Goal: Task Accomplishment & Management: Use online tool/utility

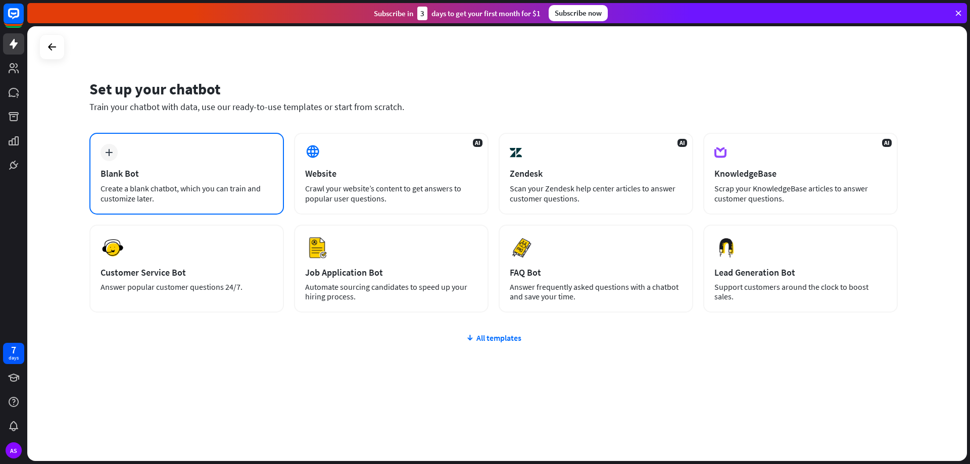
click at [156, 162] on div "plus Blank Bot Create a blank chatbot, which you can train and customize later." at bounding box center [186, 174] width 195 height 82
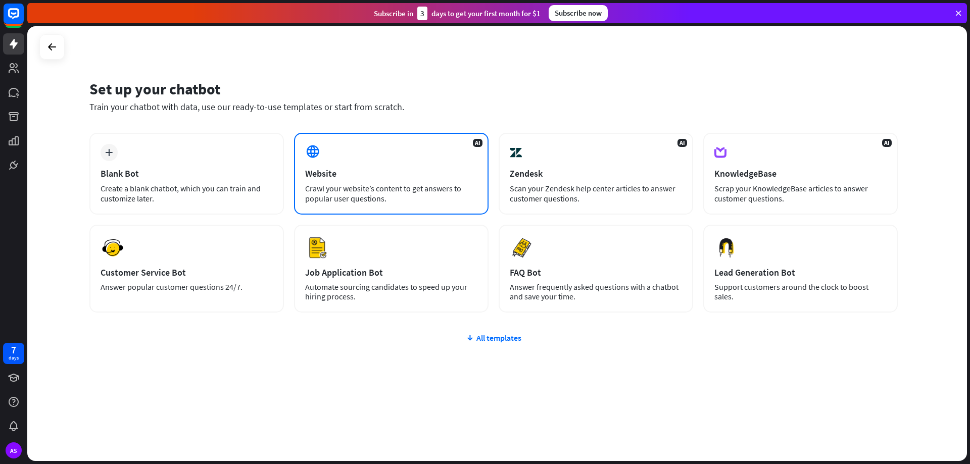
click at [340, 179] on div "AI Website Crawl your website’s content to get answers to popular user question…" at bounding box center [391, 174] width 195 height 82
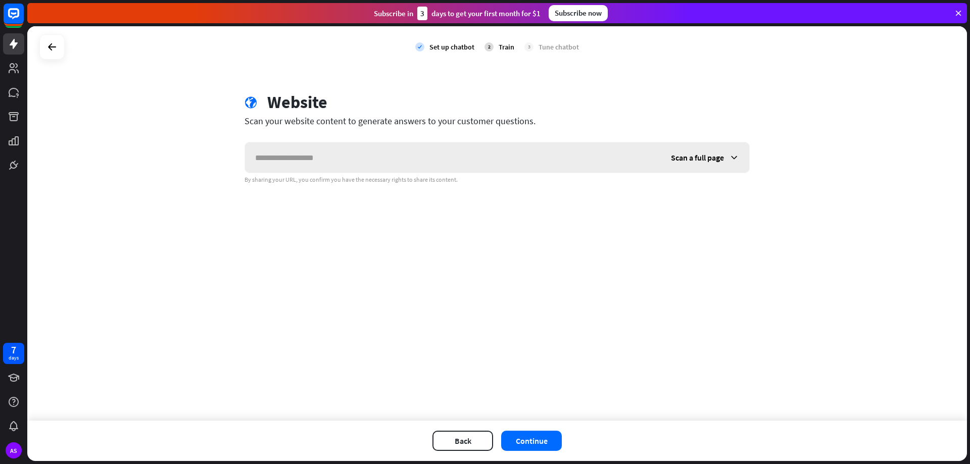
click at [339, 170] on input "text" at bounding box center [453, 157] width 416 height 30
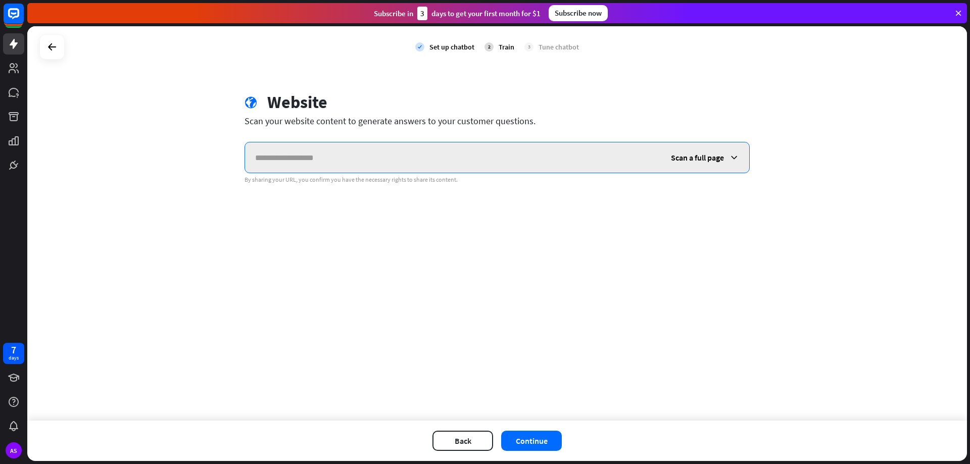
paste input "**********"
type input "**********"
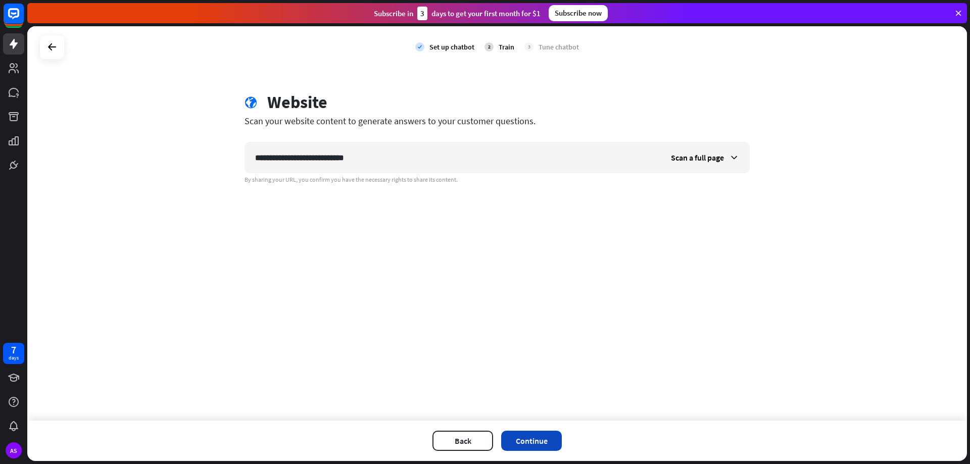
click at [534, 443] on button "Continue" at bounding box center [531, 441] width 61 height 20
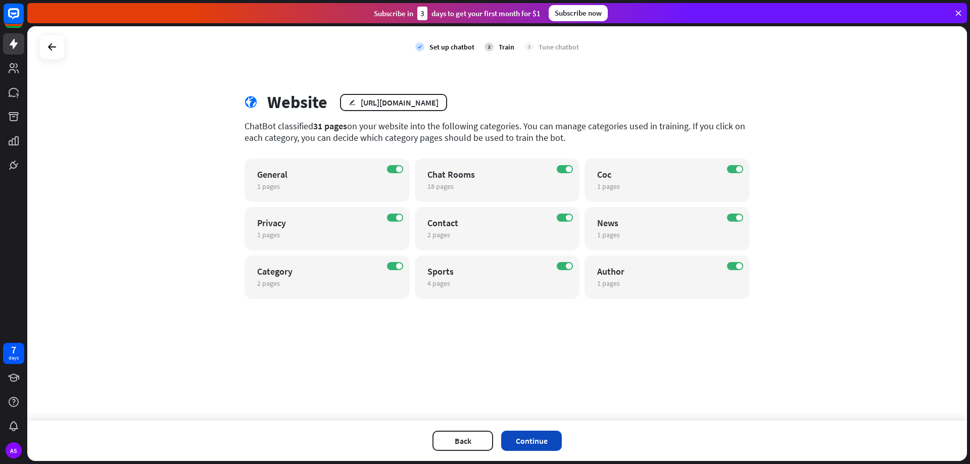
click at [543, 439] on button "Continue" at bounding box center [531, 441] width 61 height 20
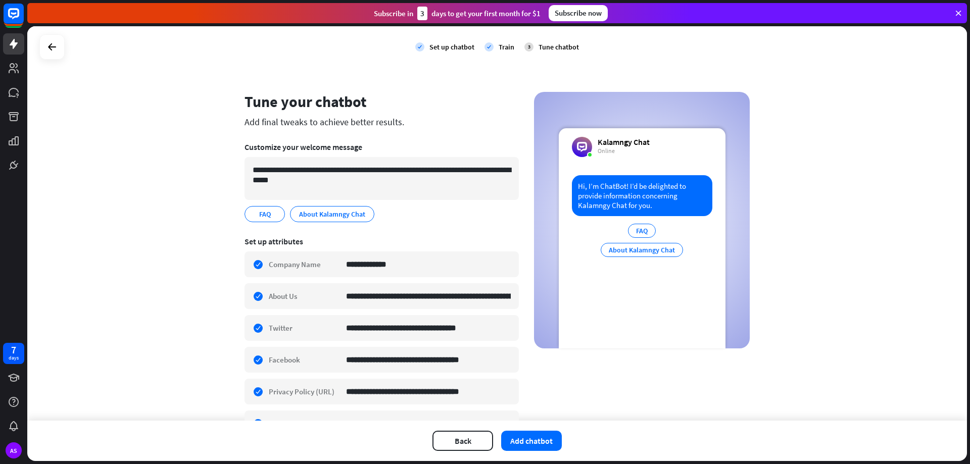
scroll to position [51, 0]
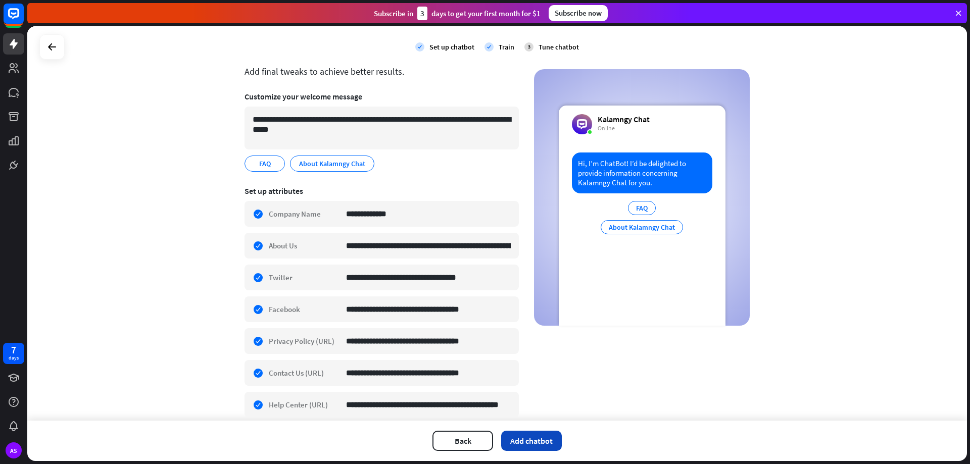
click at [511, 442] on button "Add chatbot" at bounding box center [531, 441] width 61 height 20
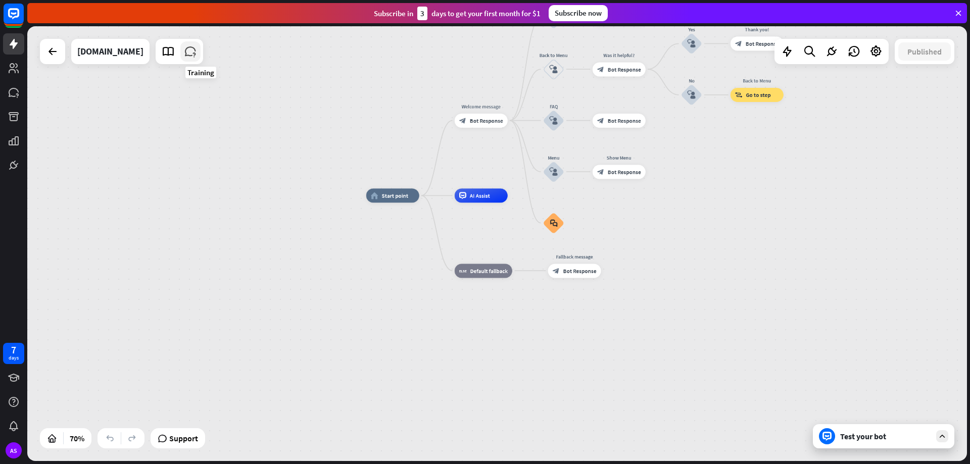
click at [197, 53] on icon at bounding box center [190, 51] width 13 height 13
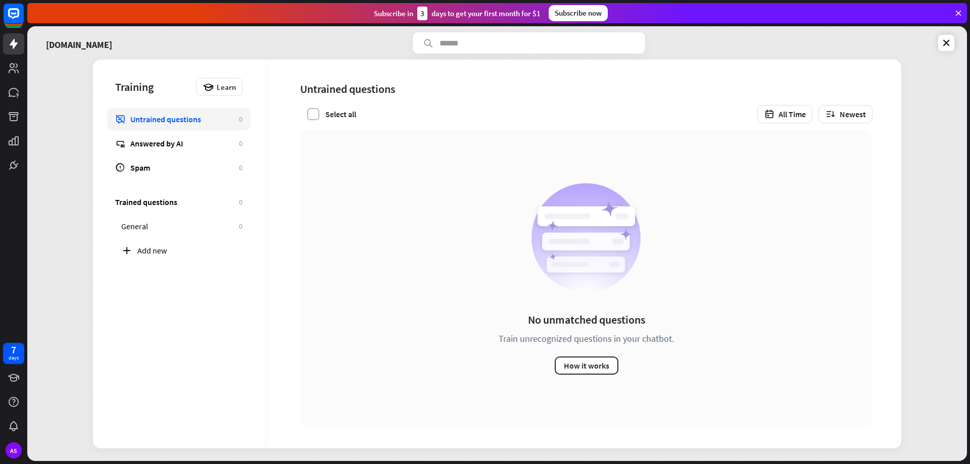
click at [315, 112] on label at bounding box center [313, 114] width 12 height 12
click at [593, 371] on button "How it works" at bounding box center [587, 366] width 64 height 18
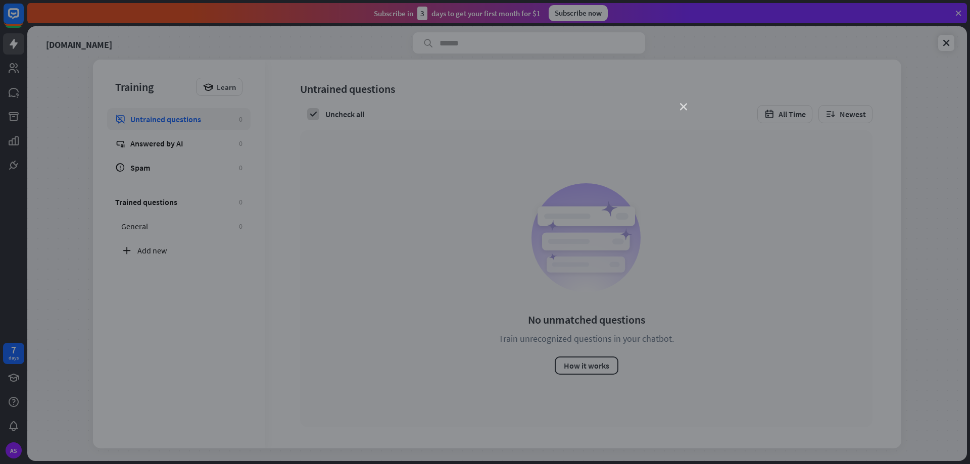
click at [686, 106] on icon "close" at bounding box center [683, 107] width 7 height 7
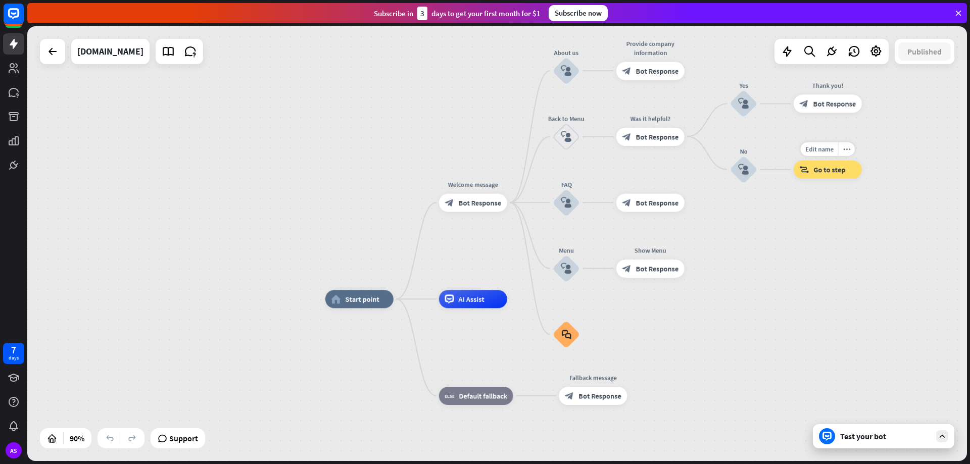
click at [829, 179] on div "Edit name more_horiz block_goto Go to step" at bounding box center [828, 170] width 68 height 18
click at [787, 53] on icon at bounding box center [787, 51] width 13 height 13
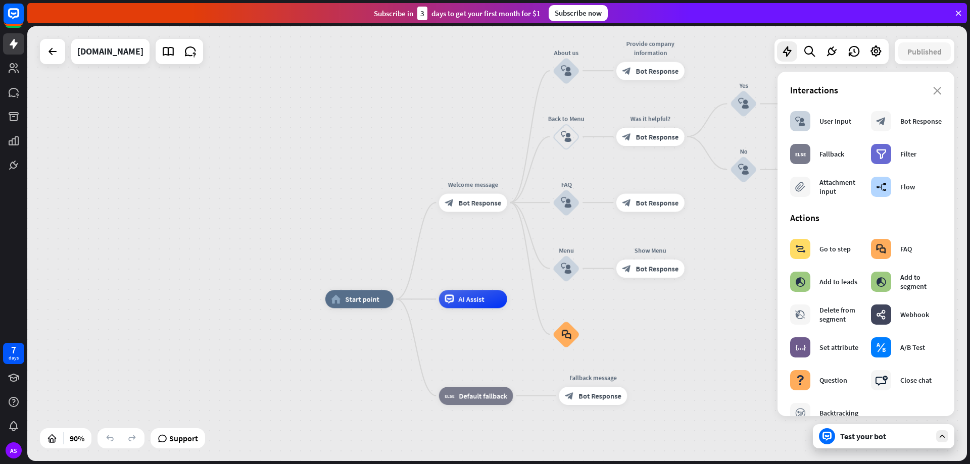
click at [741, 230] on div "home_2 Start point Welcome message block_bot_response Bot Response About us blo…" at bounding box center [497, 243] width 940 height 435
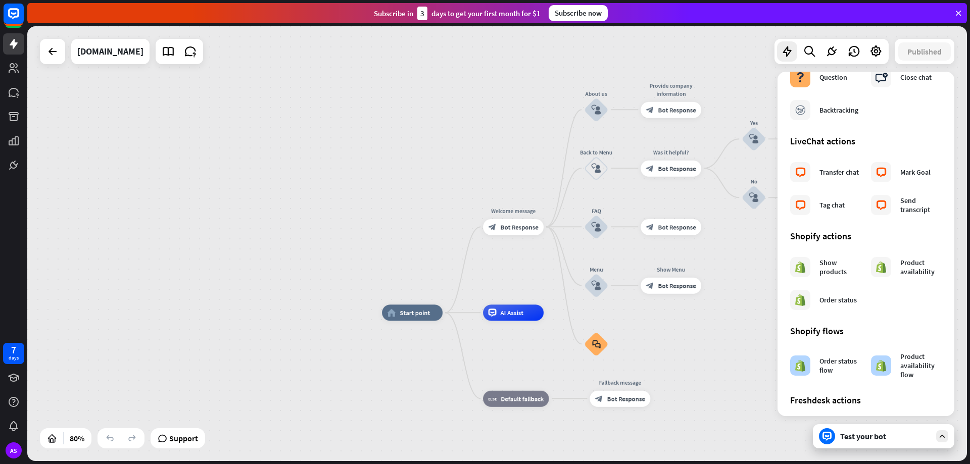
scroll to position [470, 0]
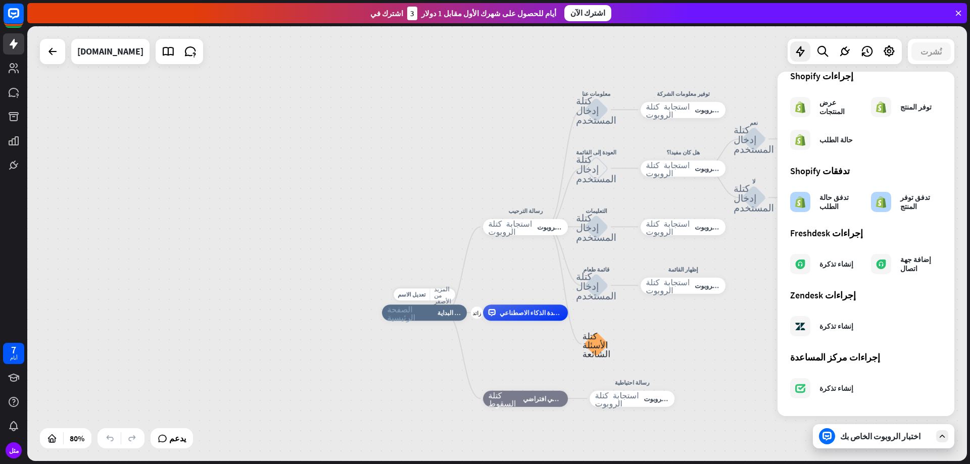
click at [424, 321] on div "تعديل الاسم المزيد من الأصفر زائد الصفحة الرئيسية_2 نقطة البداية" at bounding box center [424, 313] width 85 height 16
click at [438, 314] on font "نقطة البداية" at bounding box center [452, 313] width 31 height 8
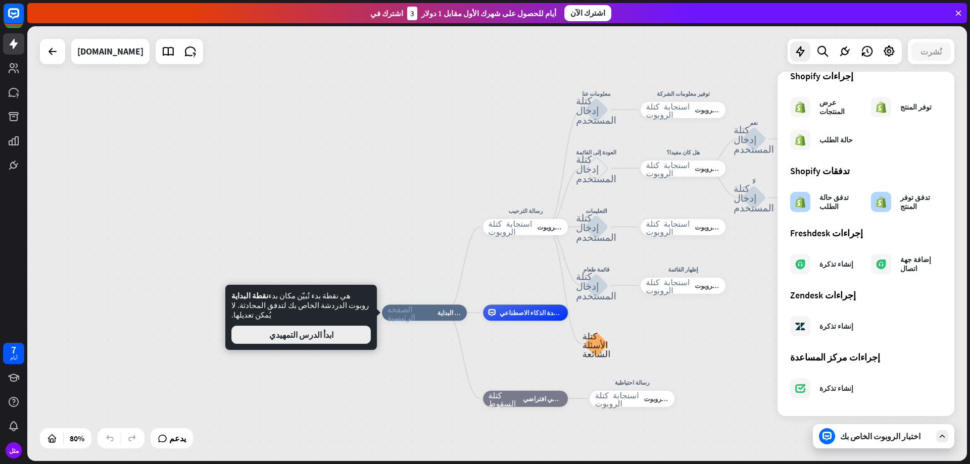
click at [322, 330] on font "ابدأ الدرس التمهيدي" at bounding box center [301, 335] width 64 height 10
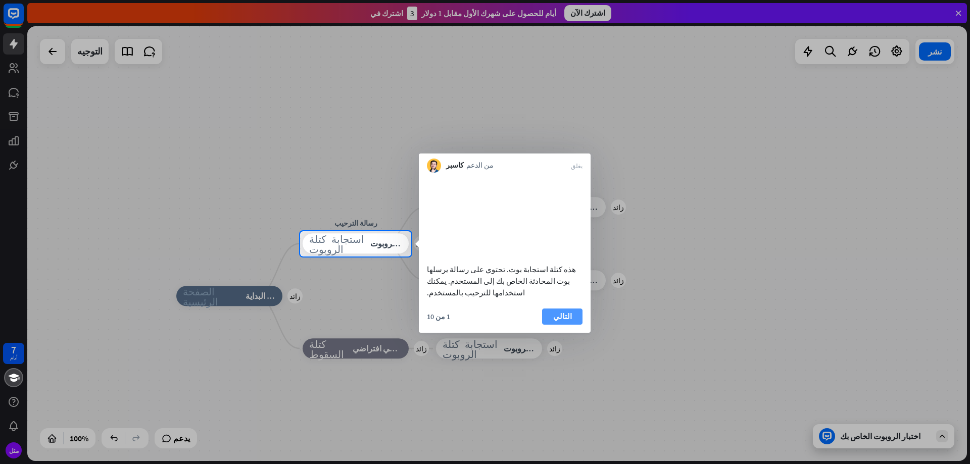
click at [558, 319] on font "التالي" at bounding box center [562, 317] width 19 height 10
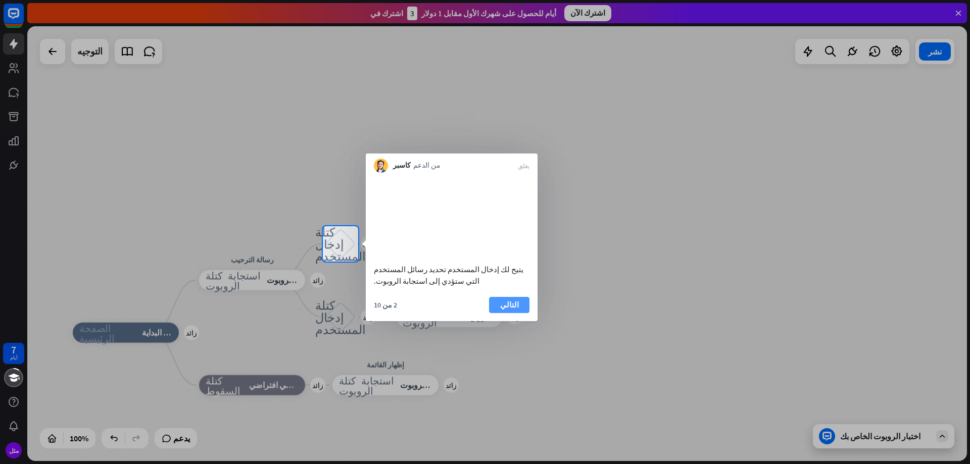
click at [514, 310] on font "التالي" at bounding box center [509, 305] width 19 height 10
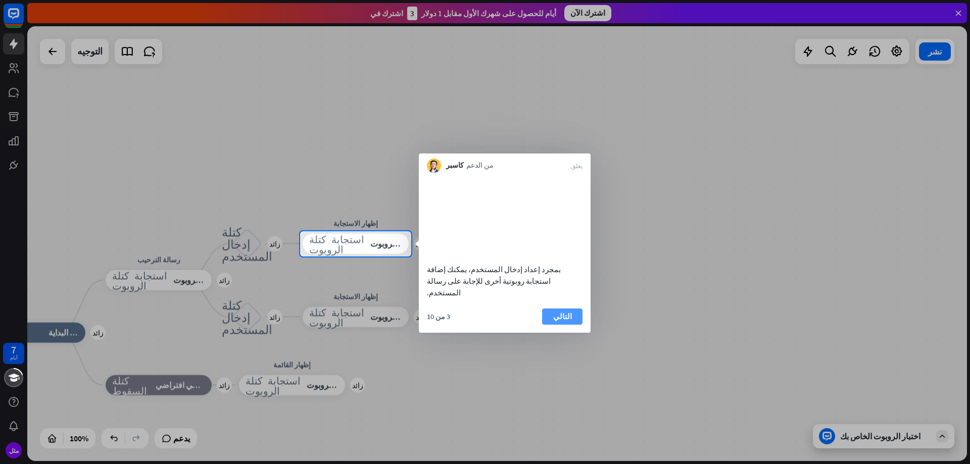
click at [574, 316] on button "التالي" at bounding box center [562, 317] width 40 height 16
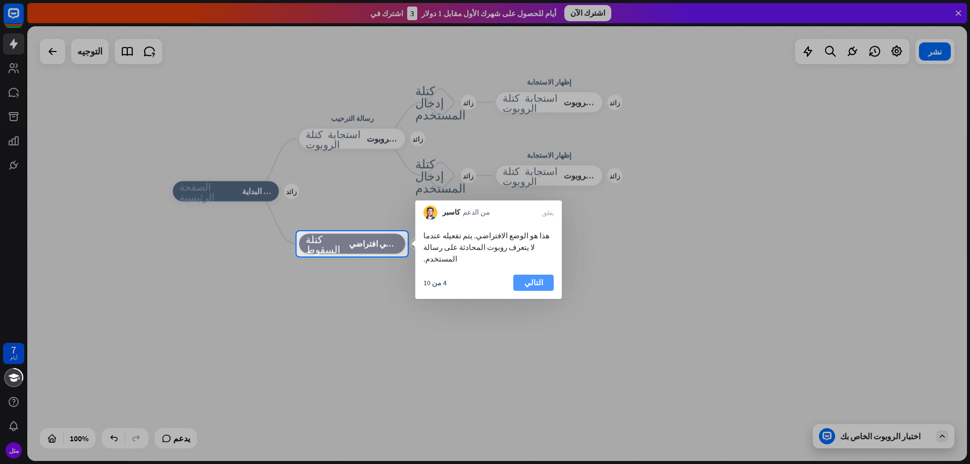
click at [538, 276] on font "التالي" at bounding box center [533, 283] width 19 height 14
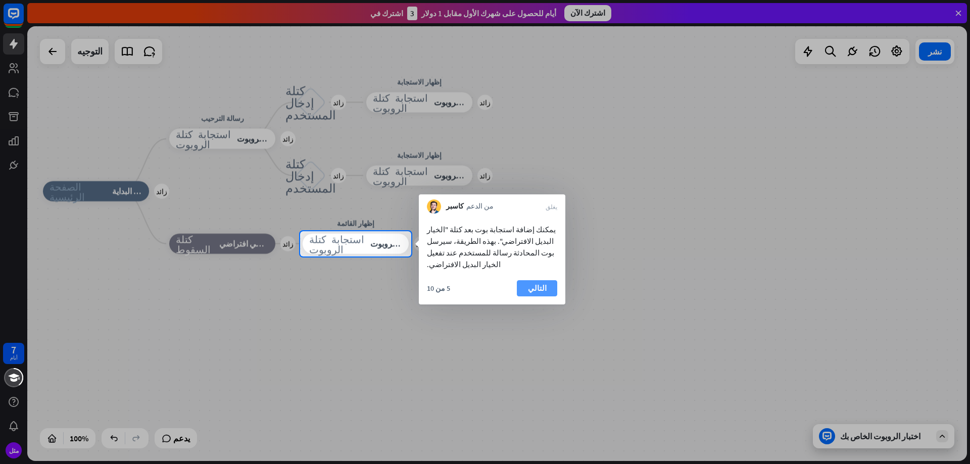
click at [549, 280] on button "التالي" at bounding box center [537, 288] width 40 height 16
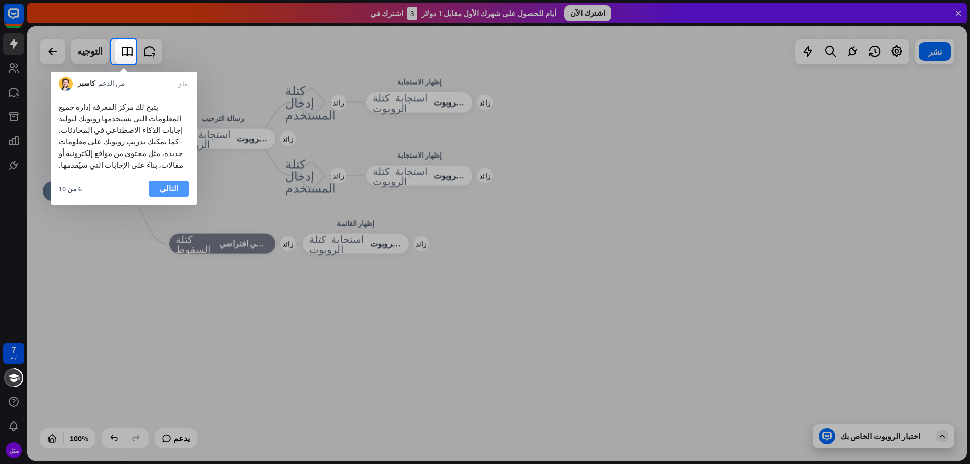
click at [178, 181] on button "التالي" at bounding box center [169, 189] width 40 height 16
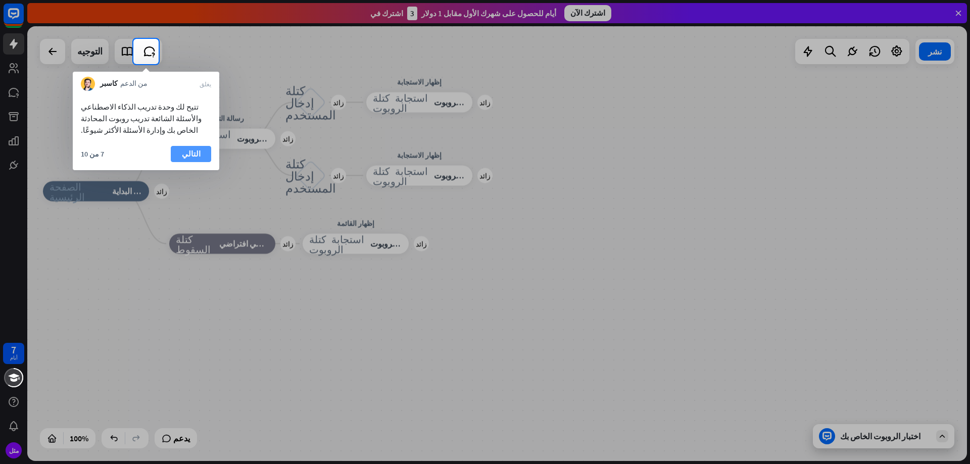
click at [189, 157] on font "التالي" at bounding box center [191, 154] width 19 height 10
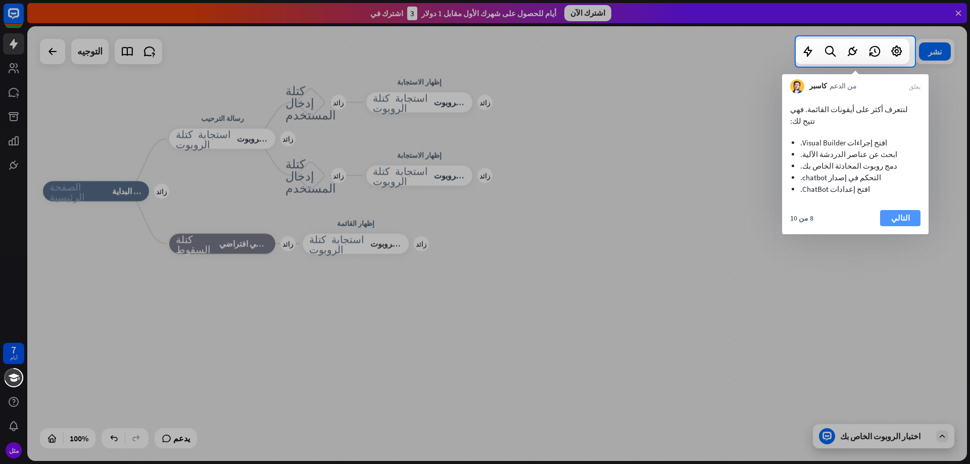
click at [893, 213] on font "التالي" at bounding box center [900, 218] width 19 height 10
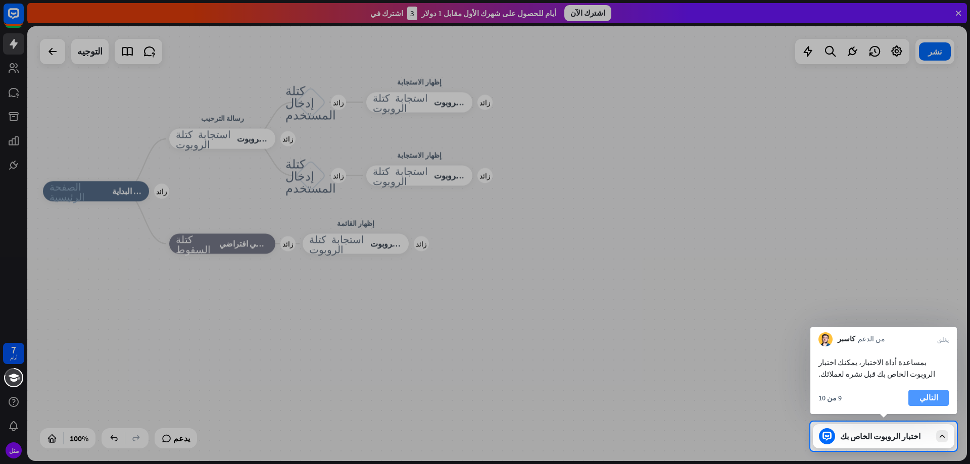
click at [930, 399] on font "التالي" at bounding box center [928, 398] width 19 height 10
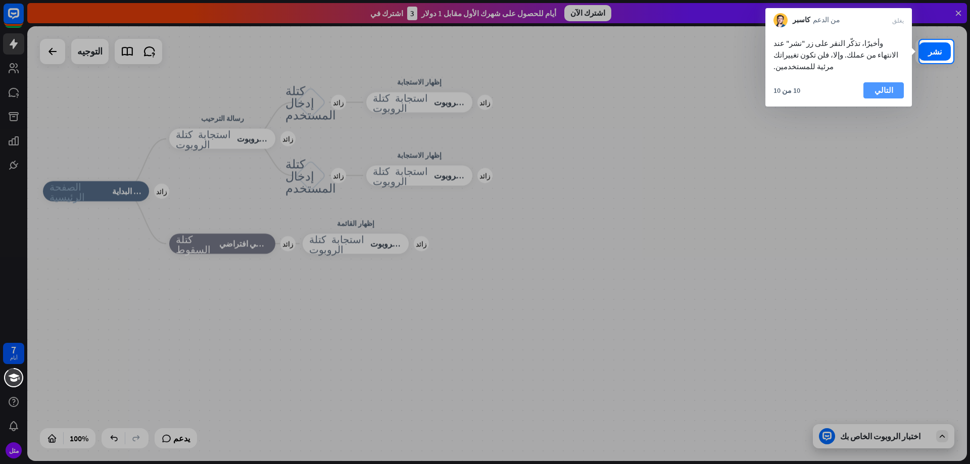
click at [867, 83] on button "التالي" at bounding box center [883, 90] width 40 height 16
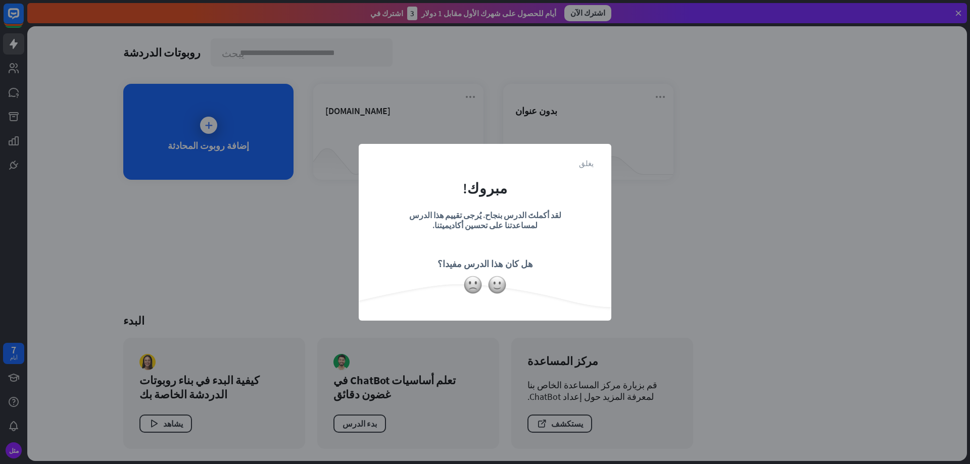
click at [587, 161] on font "يغلق" at bounding box center [586, 163] width 15 height 8
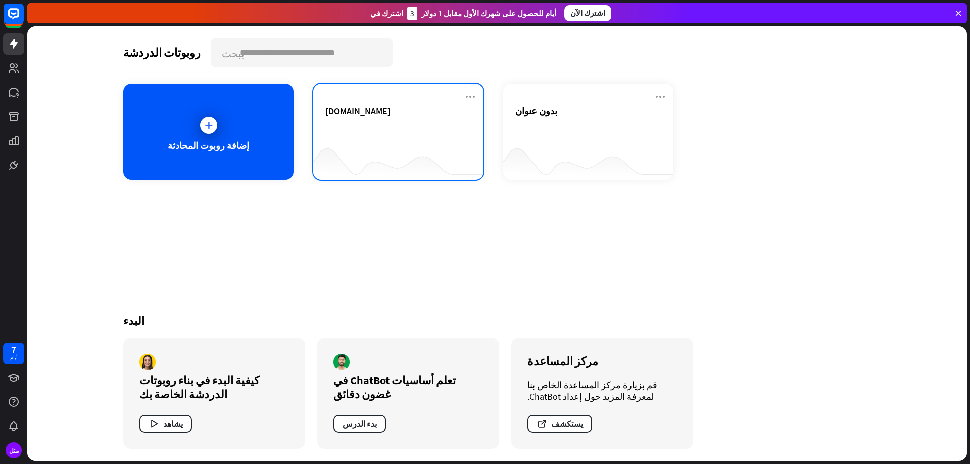
click at [388, 107] on font "[DOMAIN_NAME]" at bounding box center [357, 111] width 65 height 12
click at [200, 127] on div at bounding box center [208, 125] width 17 height 17
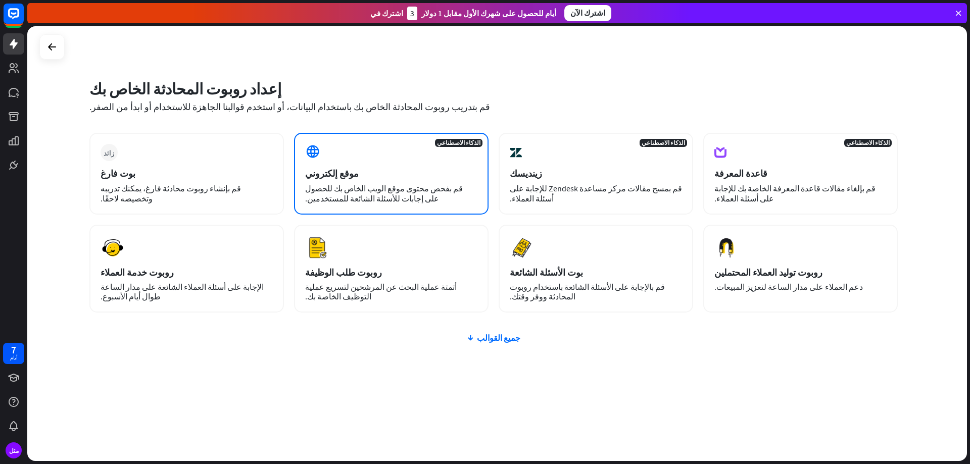
click at [342, 175] on font "موقع إلكتروني" at bounding box center [332, 174] width 54 height 12
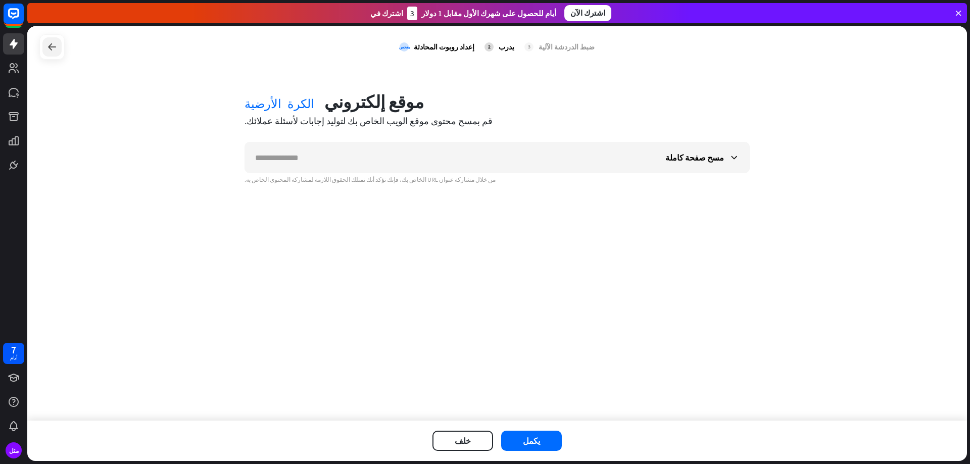
click at [55, 46] on icon at bounding box center [52, 47] width 12 height 12
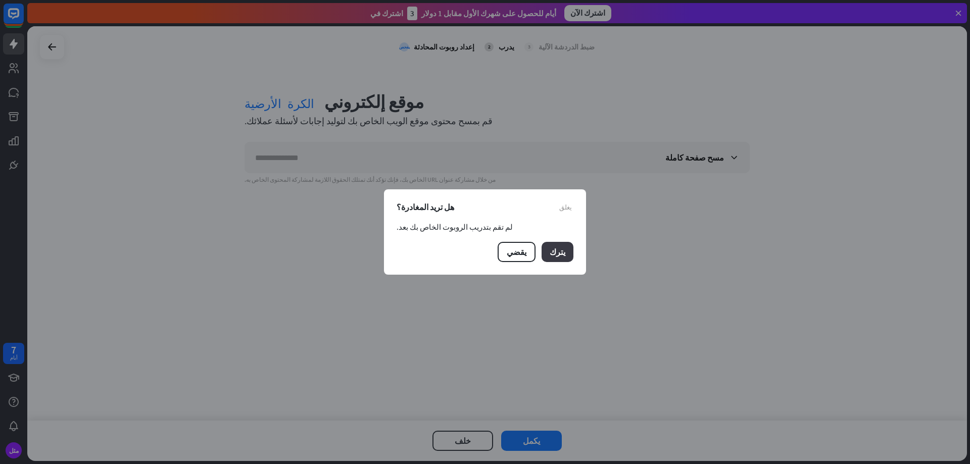
click at [555, 252] on font "يترك" at bounding box center [558, 252] width 16 height 10
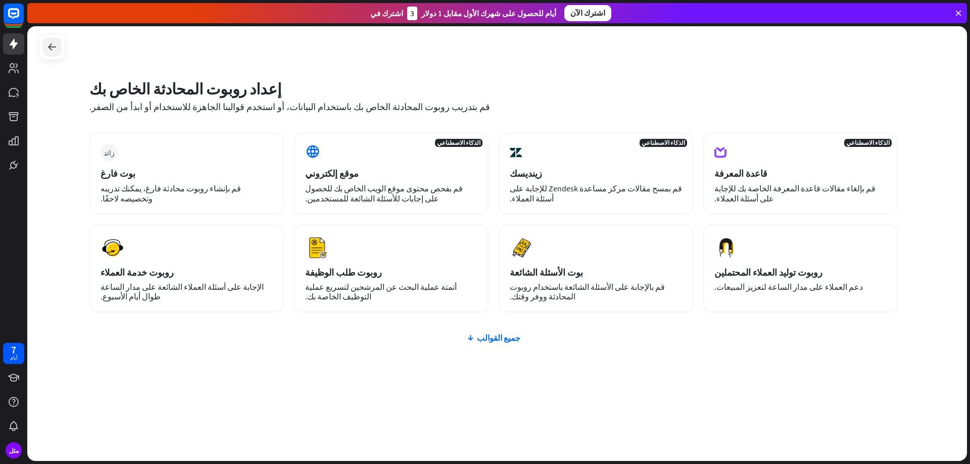
click at [45, 42] on div at bounding box center [51, 46] width 19 height 19
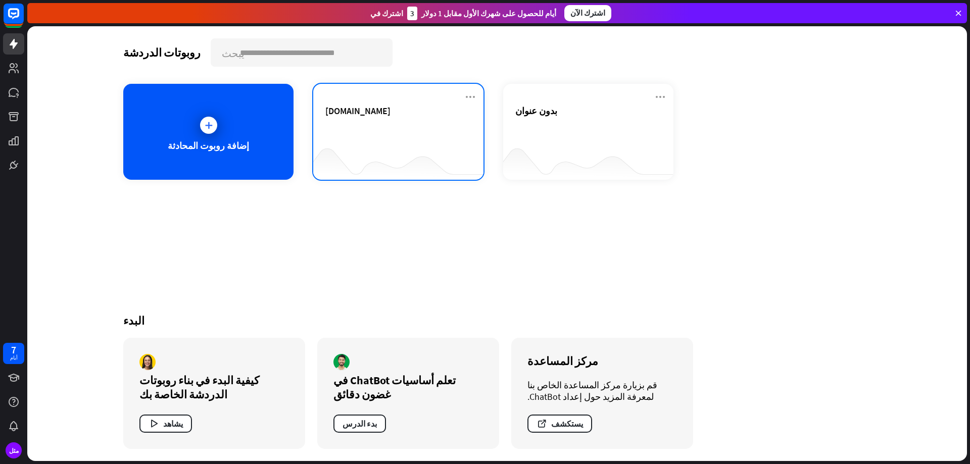
click at [376, 114] on font "[DOMAIN_NAME]" at bounding box center [357, 111] width 65 height 12
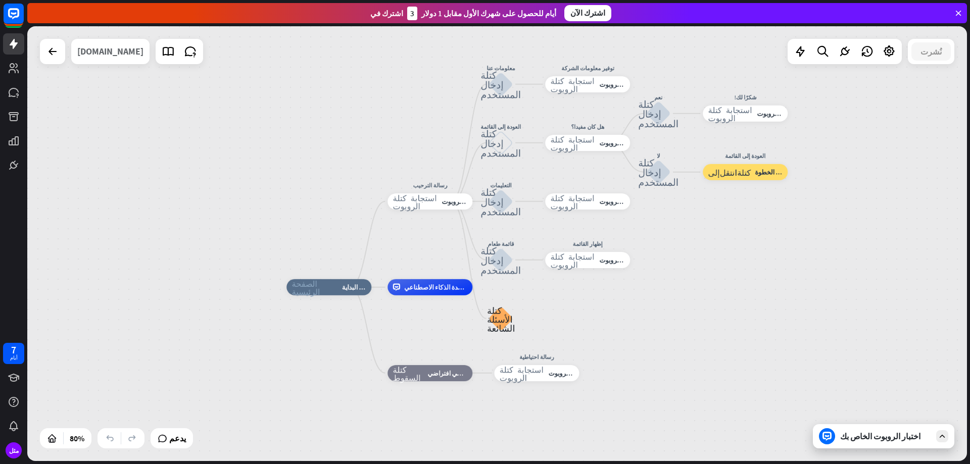
click at [110, 55] on font "[DOMAIN_NAME]" at bounding box center [110, 51] width 66 height 12
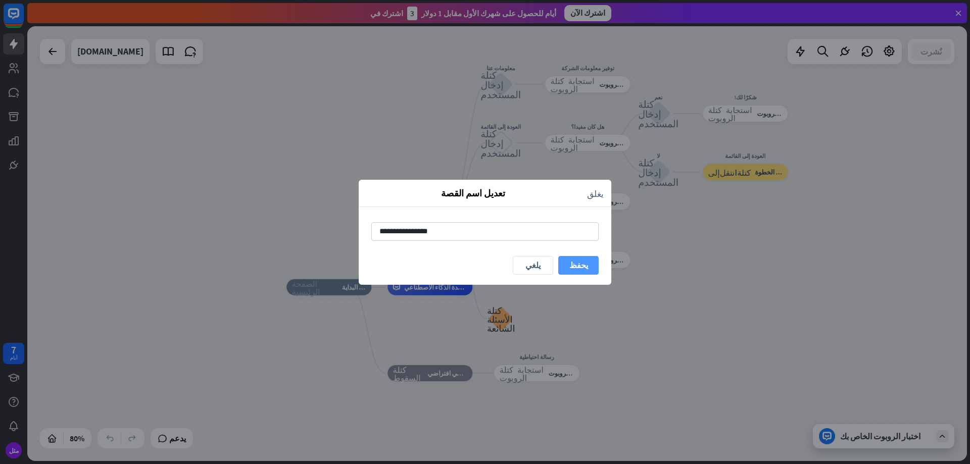
click at [583, 263] on font "يحفظ" at bounding box center [578, 265] width 19 height 10
